Goal: Information Seeking & Learning: Find specific fact

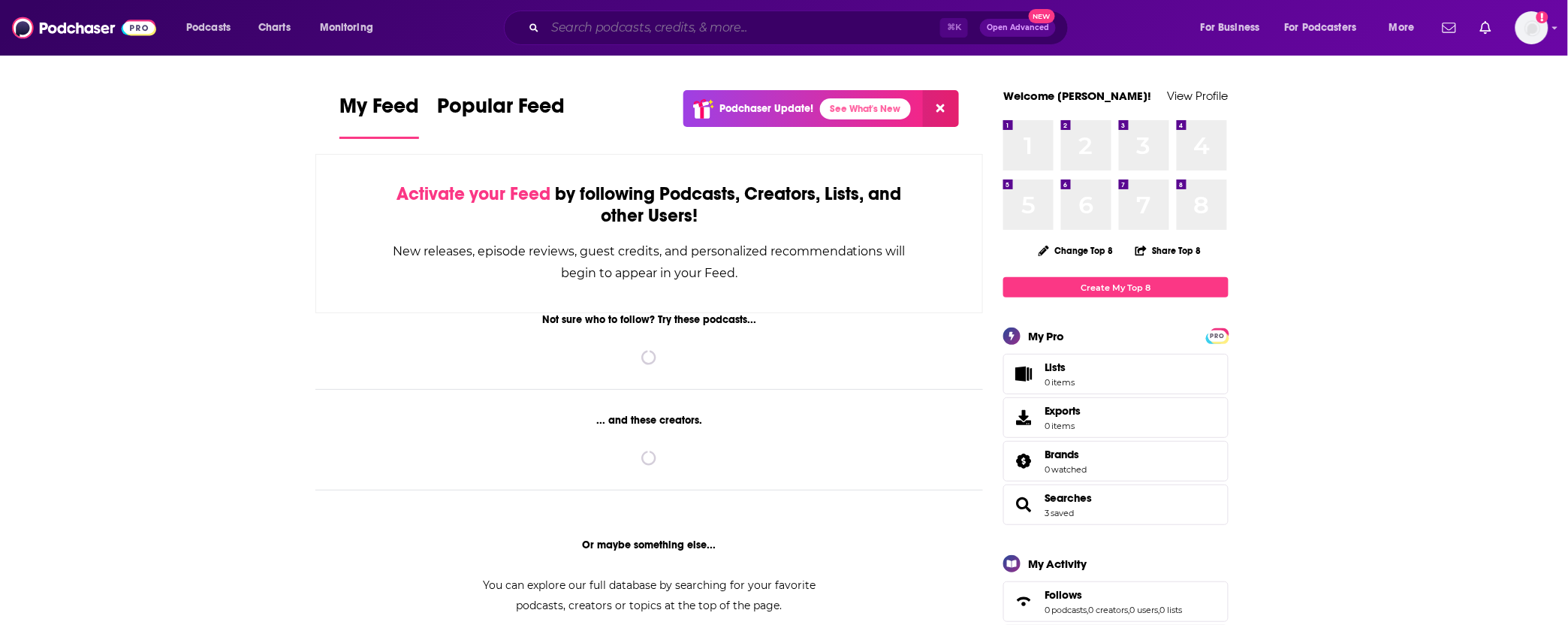
click at [689, 29] on input "Search podcasts, credits, & more..." at bounding box center [743, 28] width 395 height 24
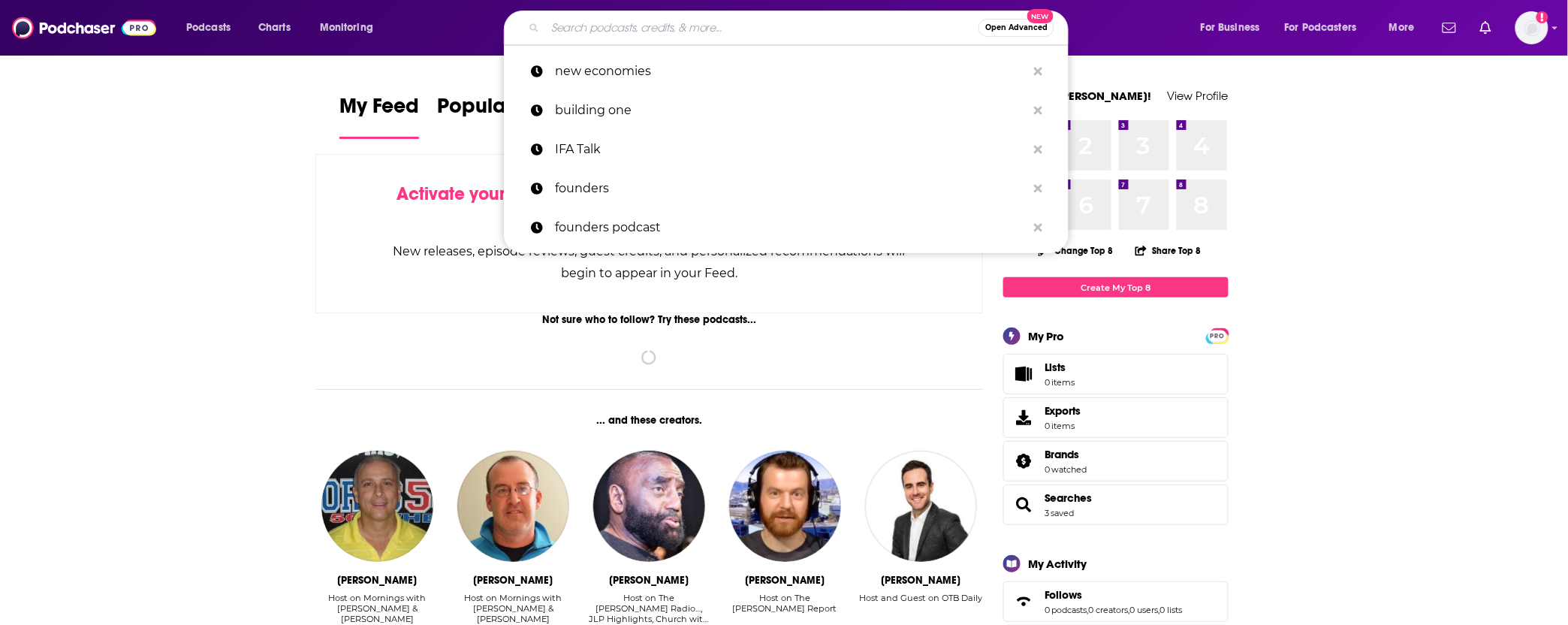
click at [993, 30] on span "Open Advanced" at bounding box center [1016, 28] width 63 height 8
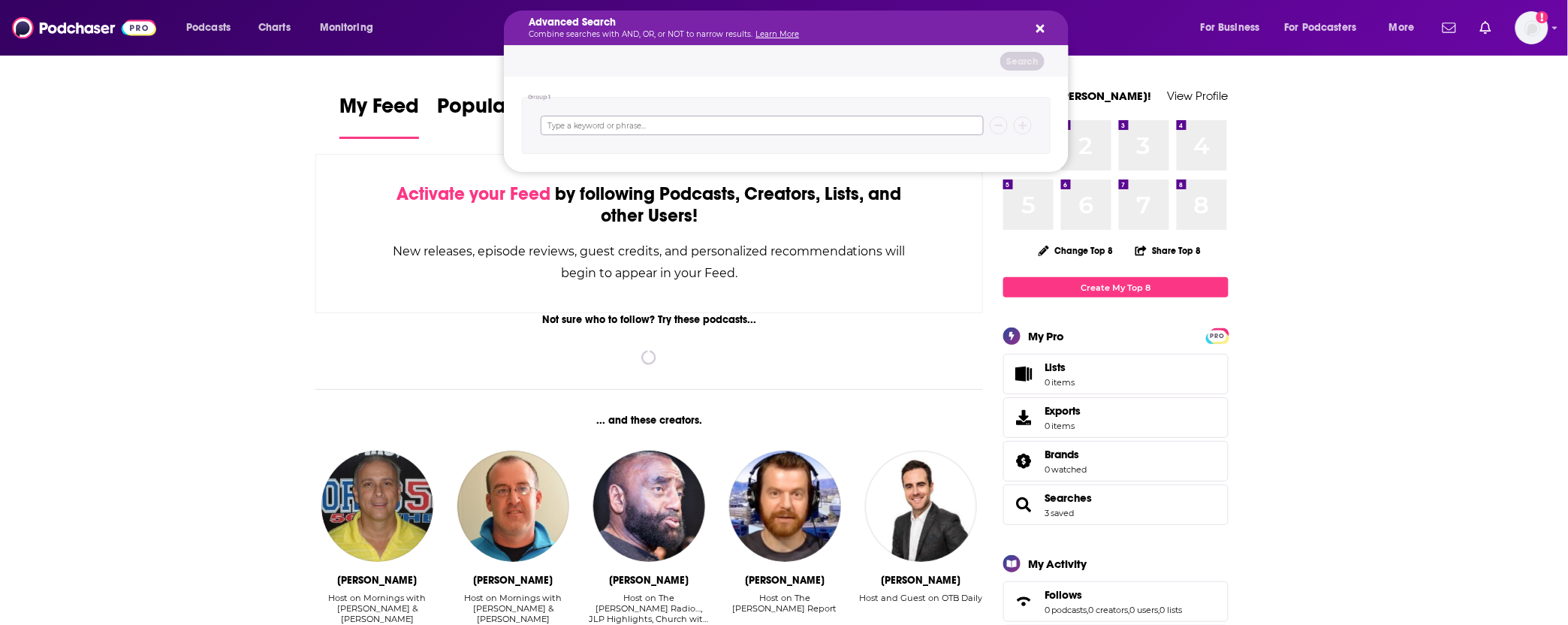
click at [690, 129] on input "Search podcasts, credits, & more..." at bounding box center [763, 125] width 443 height 19
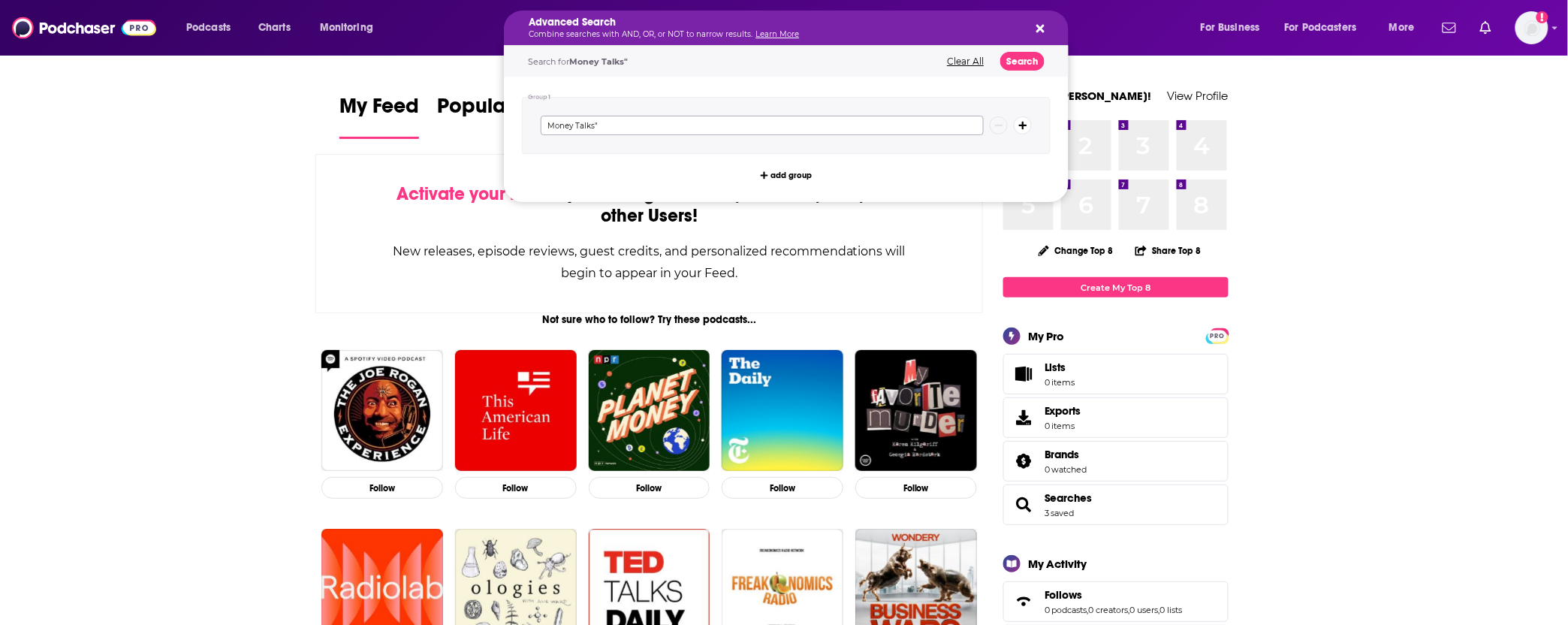
click at [548, 131] on input "Money Talks"" at bounding box center [763, 125] width 443 height 19
type input ""Money Talks""
click at [1021, 120] on button "Search podcasts, credits, & more..." at bounding box center [1024, 126] width 18 height 18
type input ""The Economist""
click at [800, 198] on button "add group" at bounding box center [787, 207] width 63 height 18
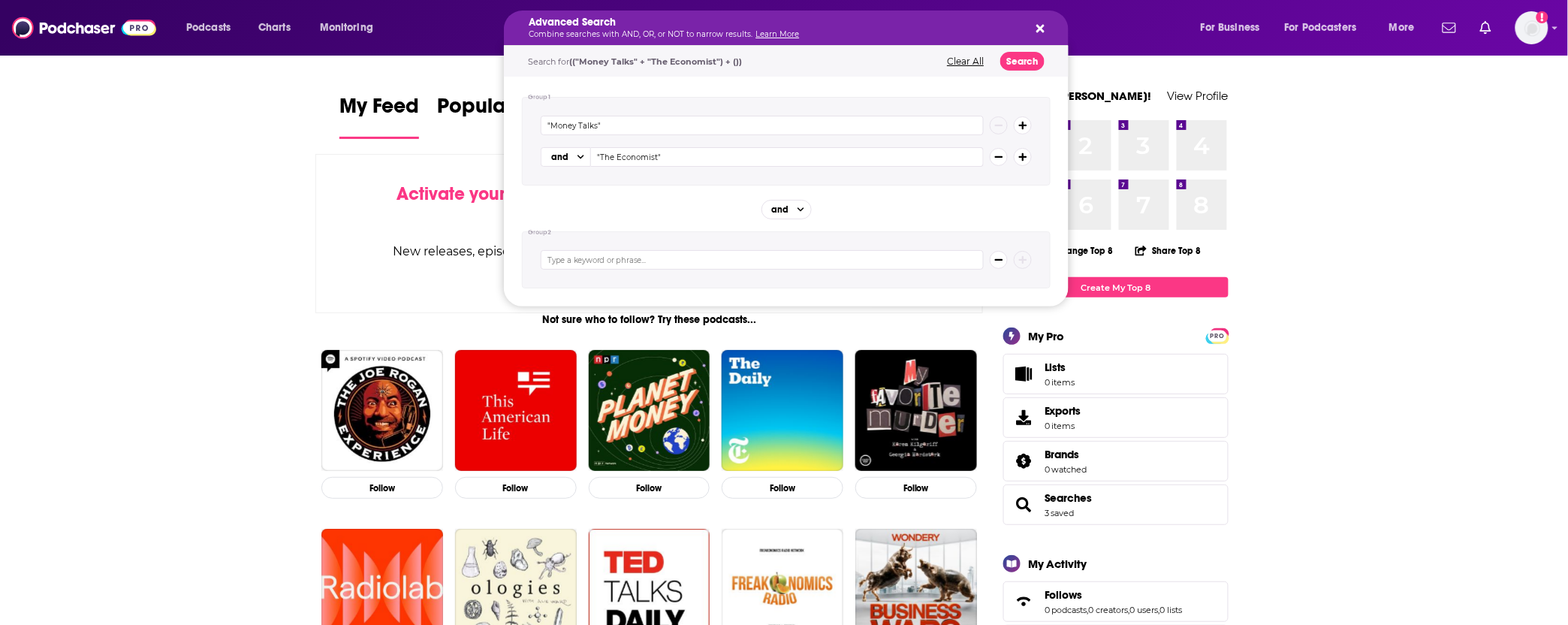
click at [1030, 159] on button "Search podcasts, credits, & more..." at bounding box center [1024, 157] width 18 height 18
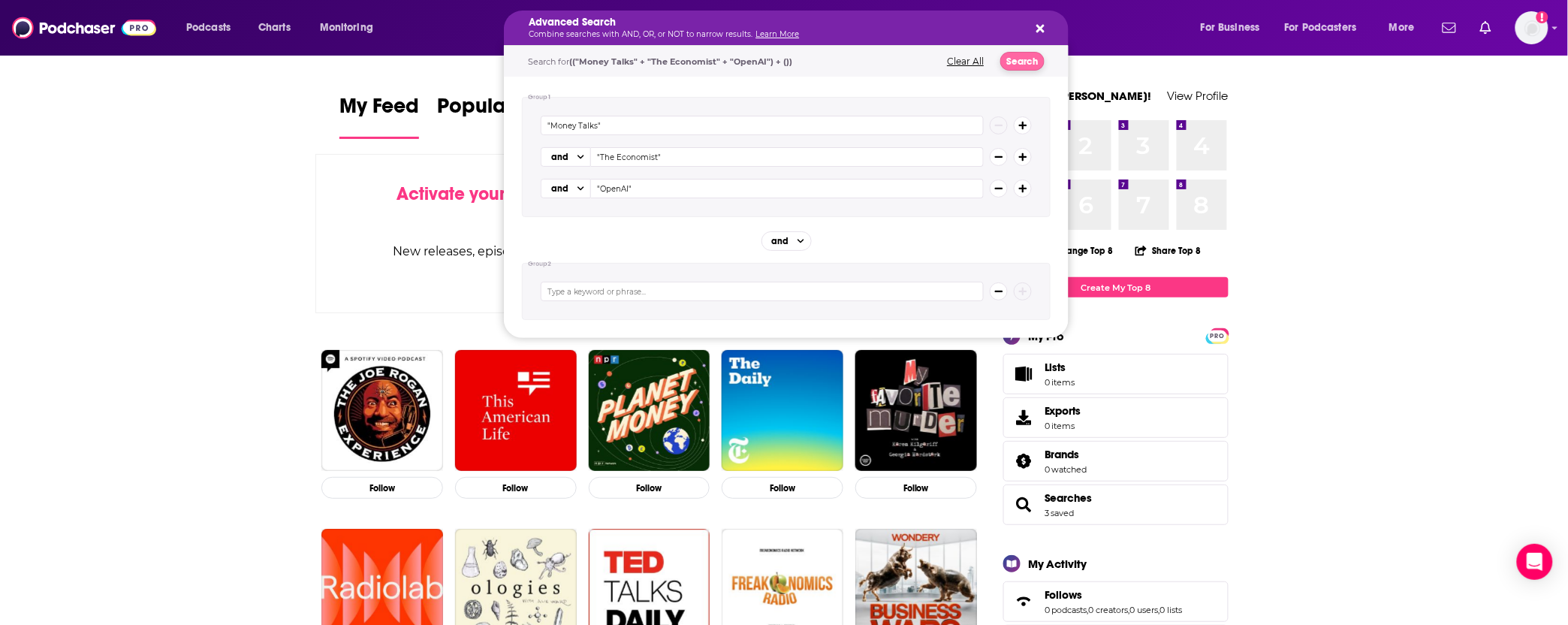
type input ""OpenAI""
click at [1011, 68] on button "Search" at bounding box center [1022, 61] width 44 height 18
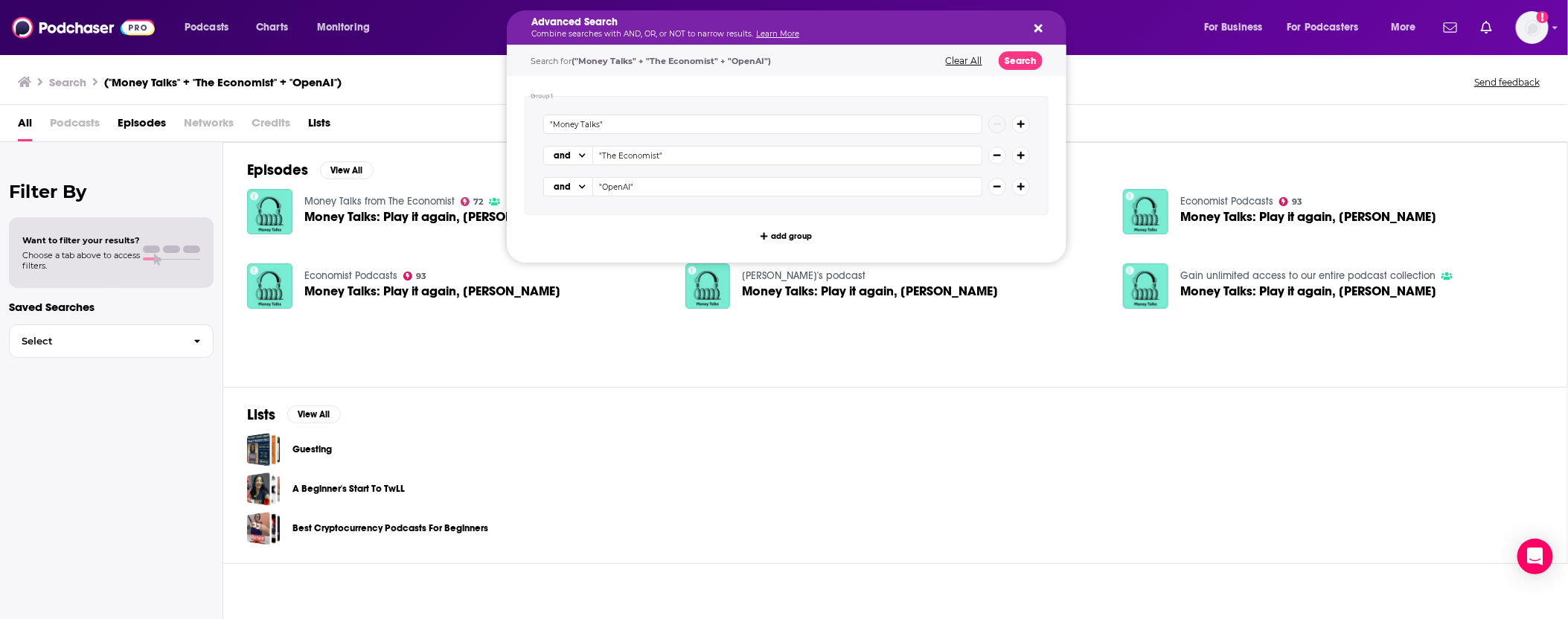
click at [1028, 192] on div "and "OpenAI"" at bounding box center [786, 186] width 486 height 19
click at [1023, 191] on icon "Search podcasts, credits, & more..." at bounding box center [1021, 186] width 8 height 9
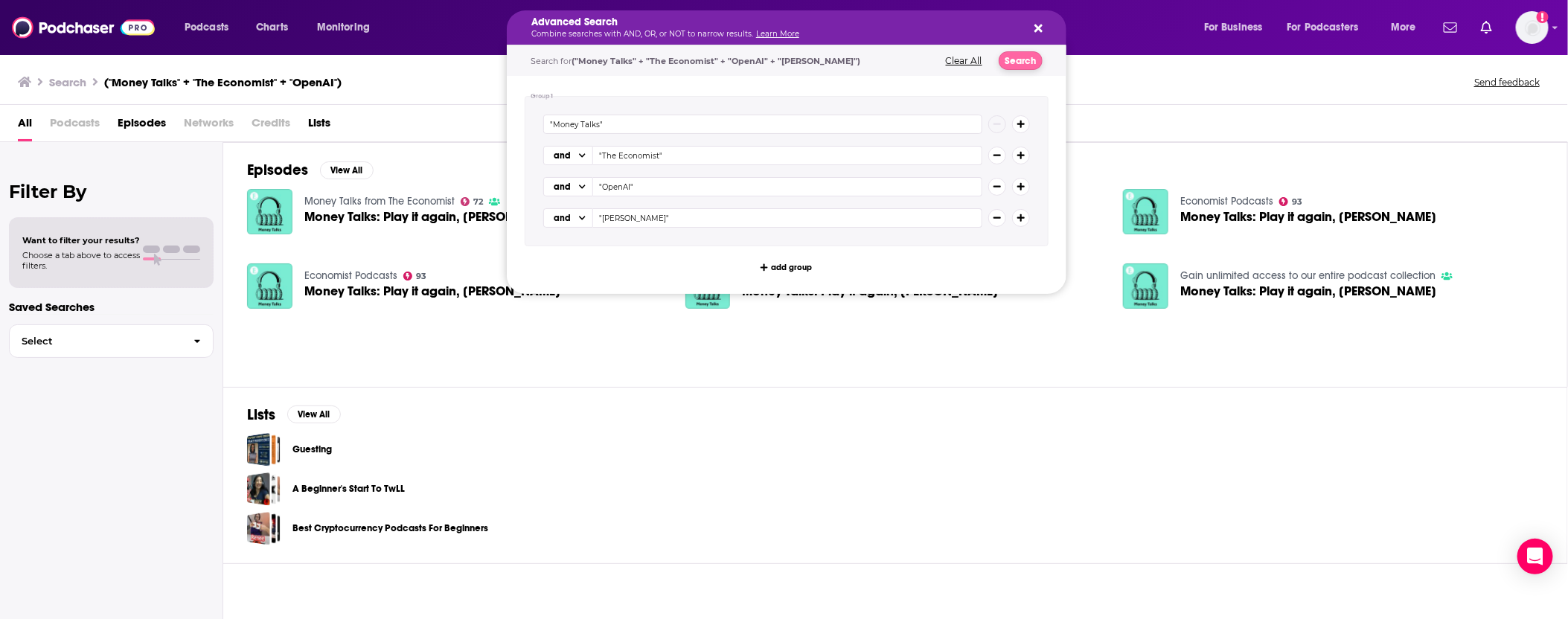
type input ""[PERSON_NAME]""
click at [1035, 62] on button "Search" at bounding box center [1020, 60] width 44 height 18
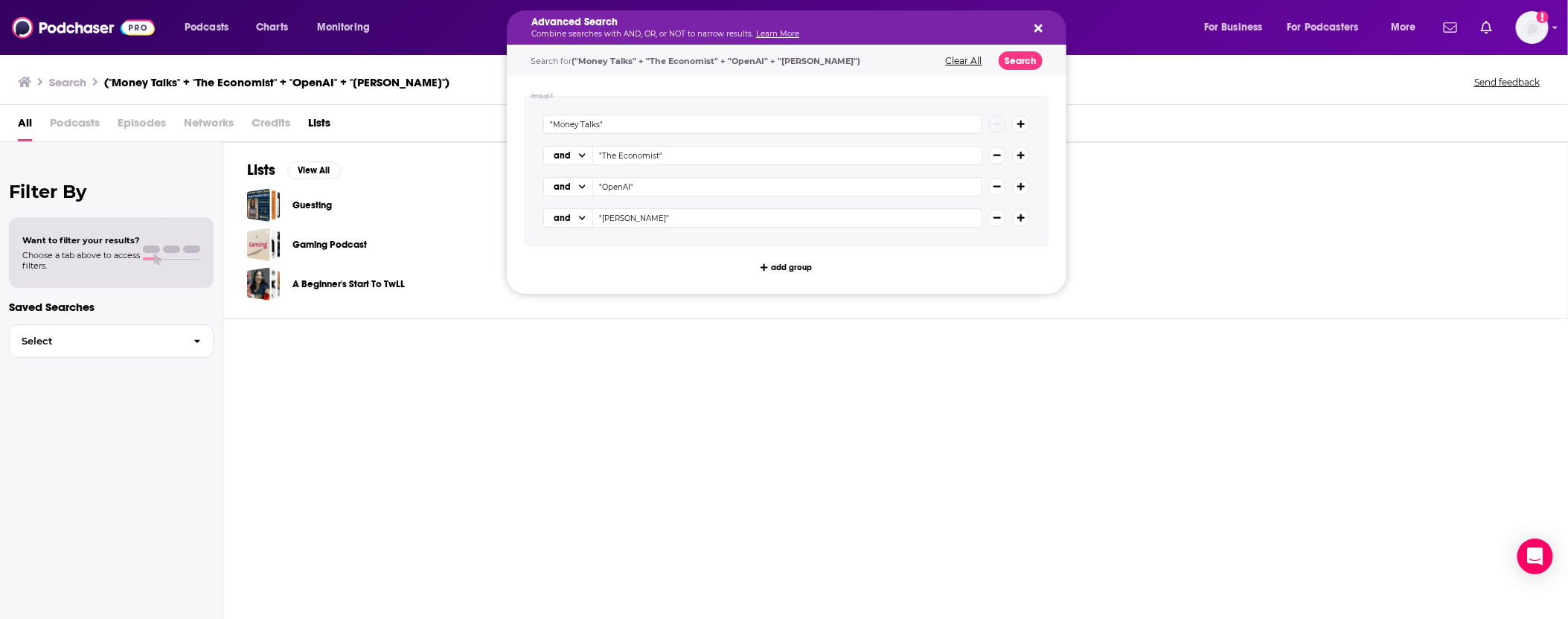
click at [997, 220] on icon "Search podcasts, credits, & more..." at bounding box center [997, 218] width 8 height 9
click at [1031, 65] on button "Search" at bounding box center [1020, 60] width 44 height 18
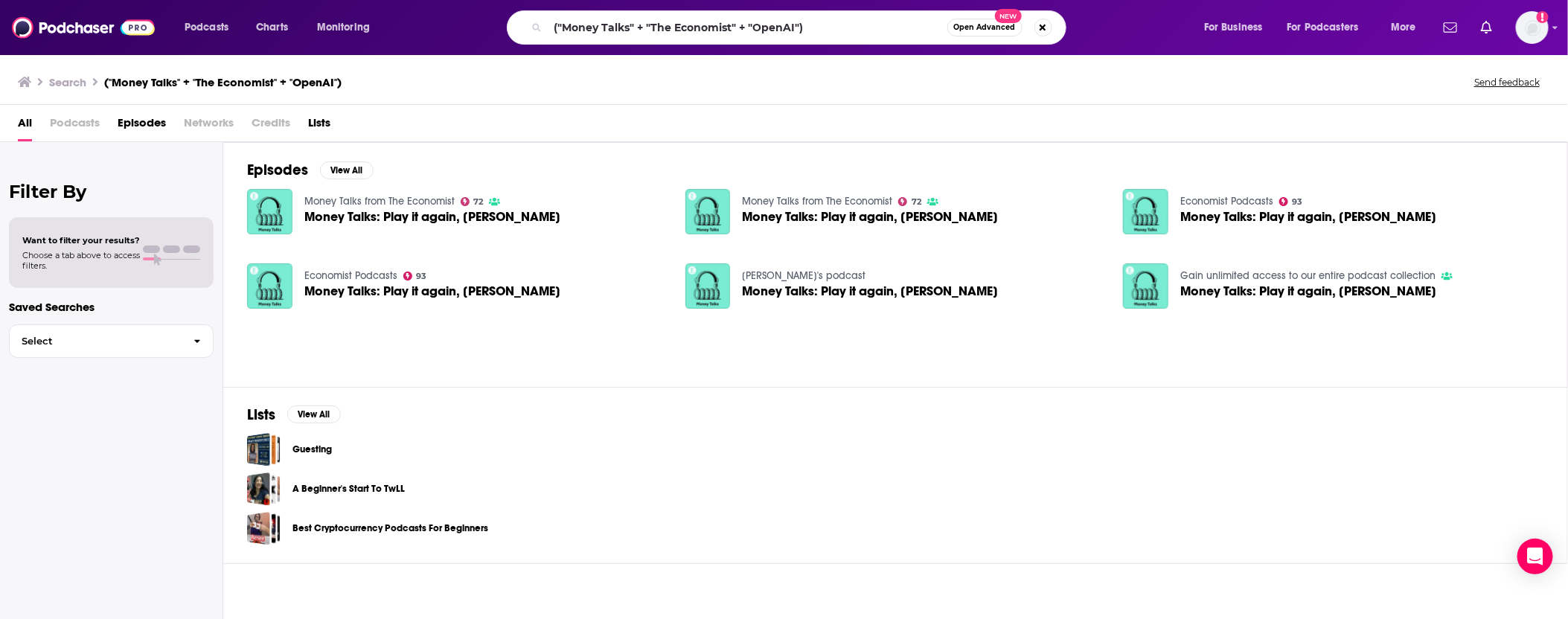
click at [504, 215] on span "Money Talks: Play it again, [PERSON_NAME]" at bounding box center [432, 216] width 256 height 12
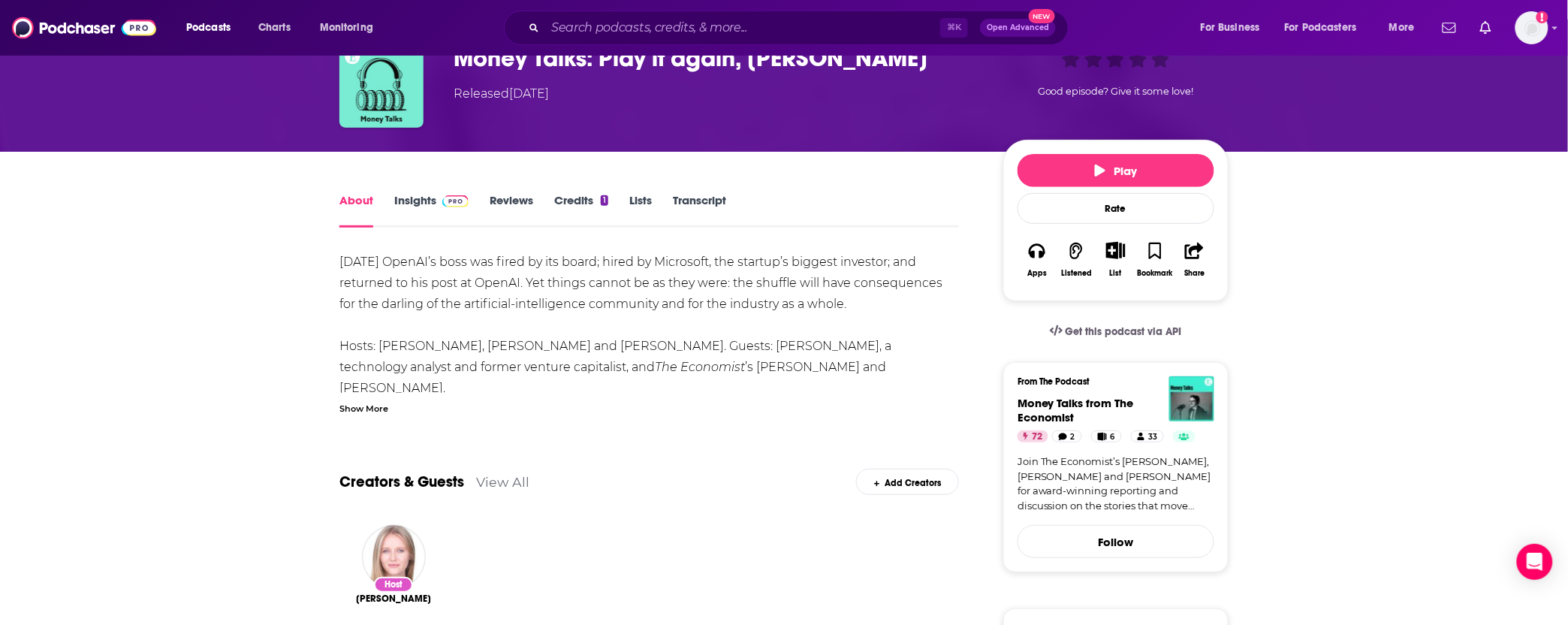
scroll to position [116, 0]
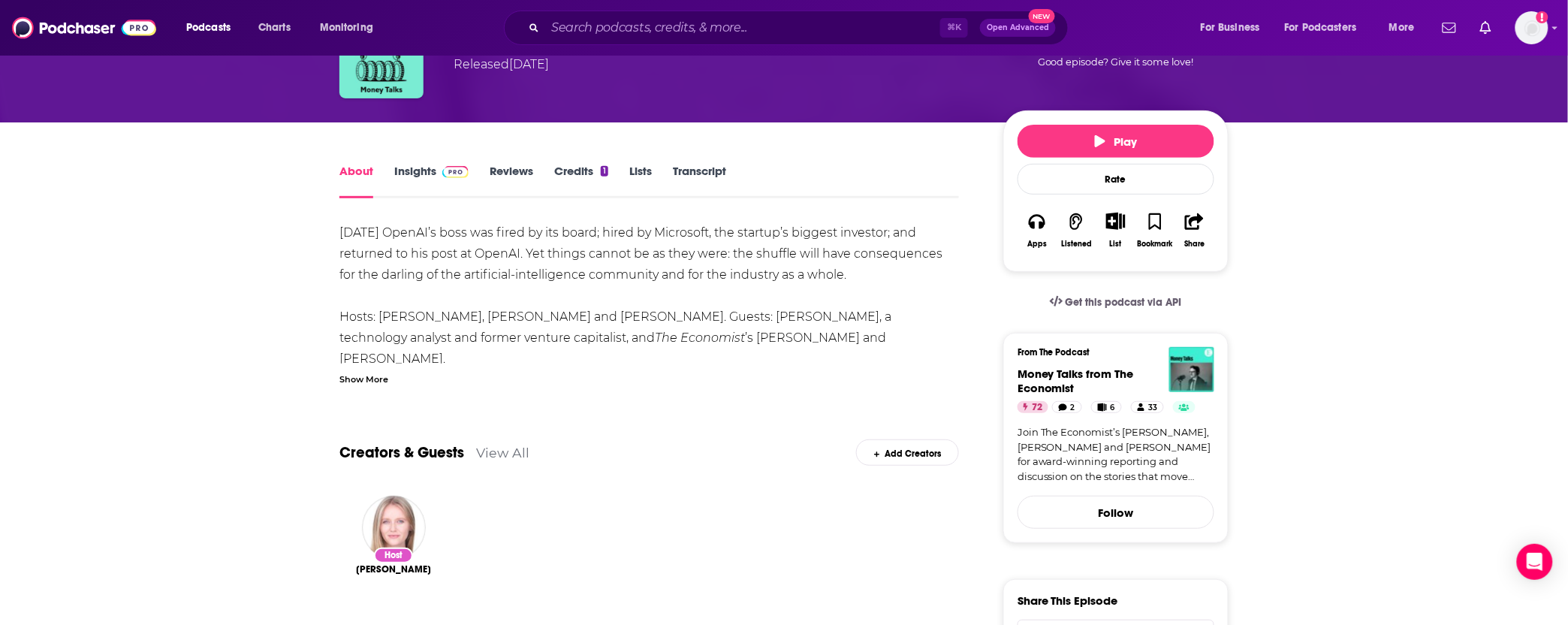
click at [353, 382] on div "Show More" at bounding box center [364, 378] width 49 height 14
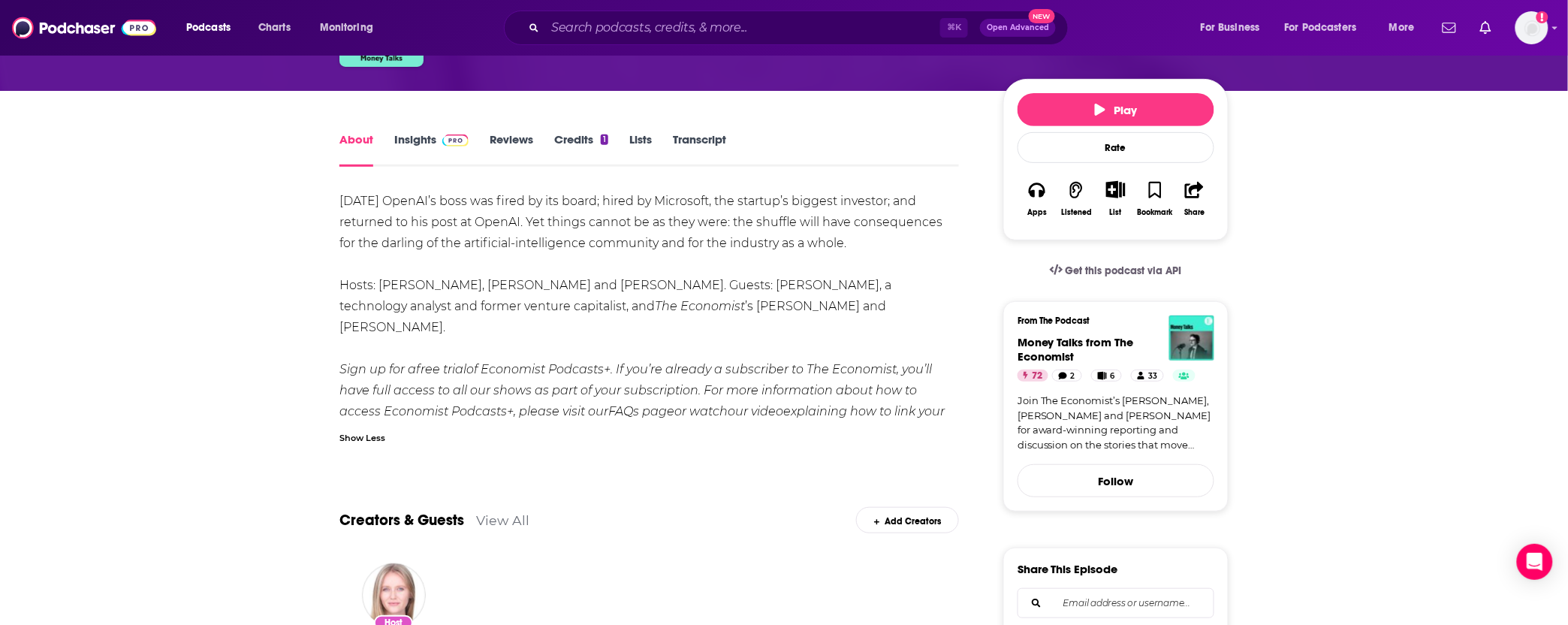
scroll to position [151, 0]
